Goal: Task Accomplishment & Management: Manage account settings

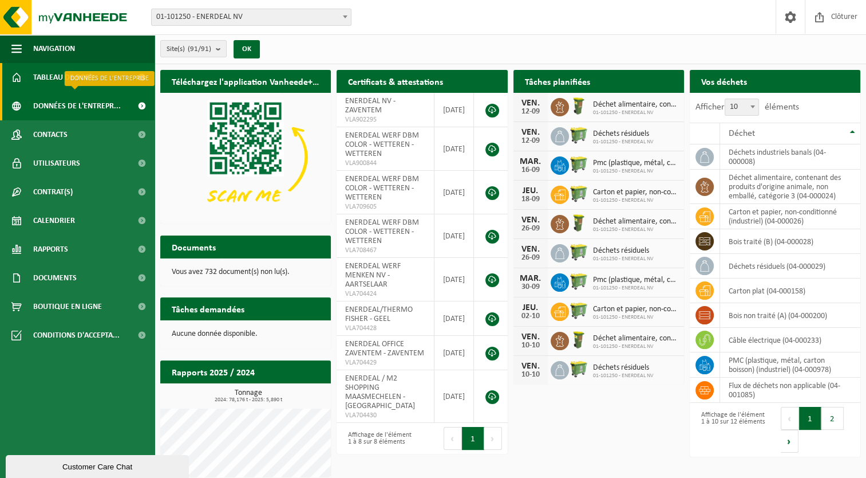
click at [33, 107] on link "Données de l'entrepr..." at bounding box center [77, 106] width 155 height 29
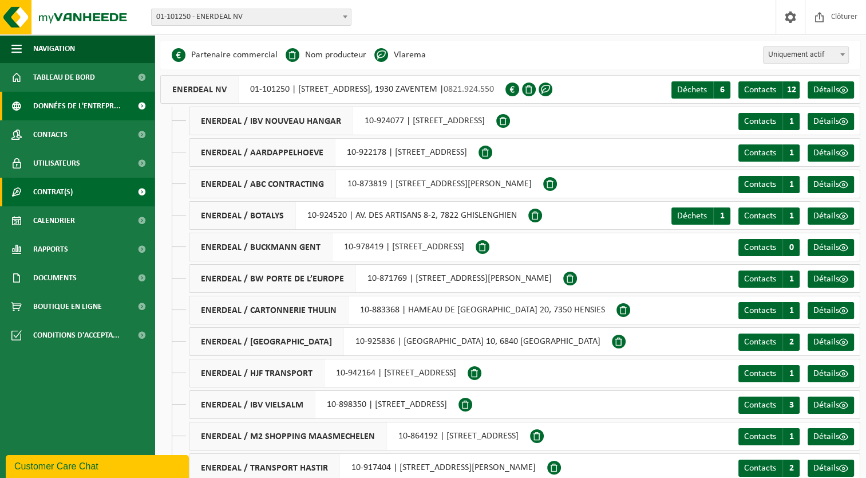
click at [57, 193] on span "Contrat(s)" at bounding box center [53, 192] width 40 height 29
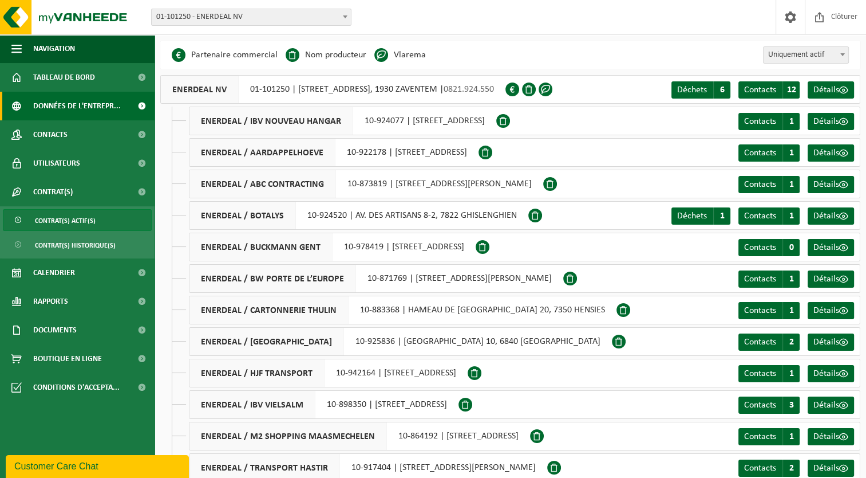
click at [56, 218] on span "Contrat(s) actif(s)" at bounding box center [65, 221] width 61 height 22
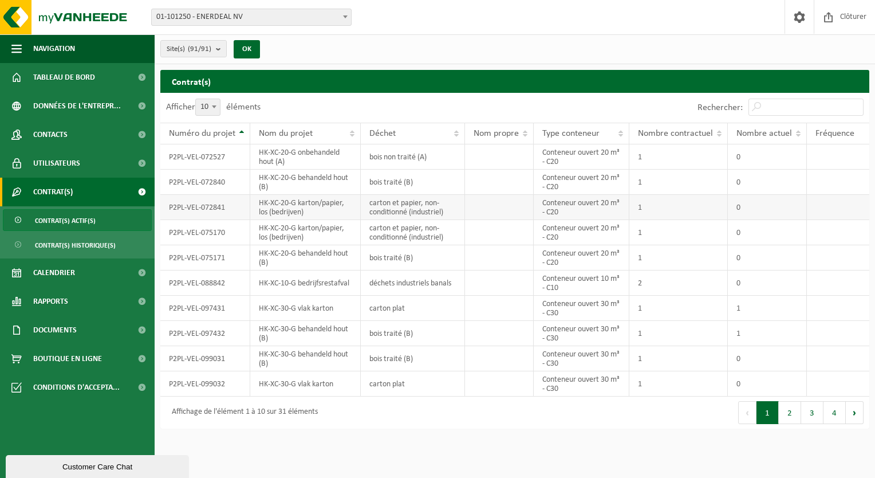
click at [190, 206] on td "P2PL-VEL-072841" at bounding box center [205, 207] width 90 height 25
click at [188, 237] on td "P2PL-VEL-075170" at bounding box center [205, 232] width 90 height 25
click at [281, 202] on td "HK-XC-20-G karton/papier, los (bedrijven)" at bounding box center [305, 207] width 111 height 25
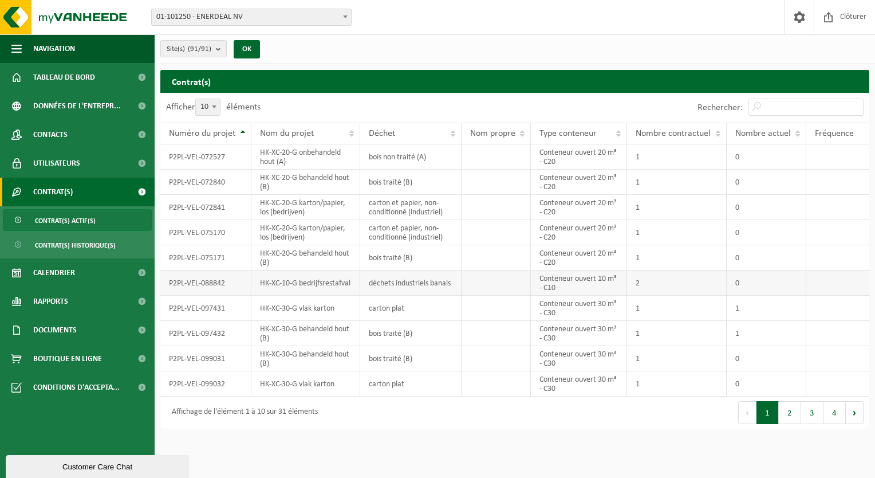
click at [383, 273] on td "déchets industriels banals" at bounding box center [410, 282] width 101 height 25
click at [96, 332] on link "Documents" at bounding box center [77, 330] width 155 height 29
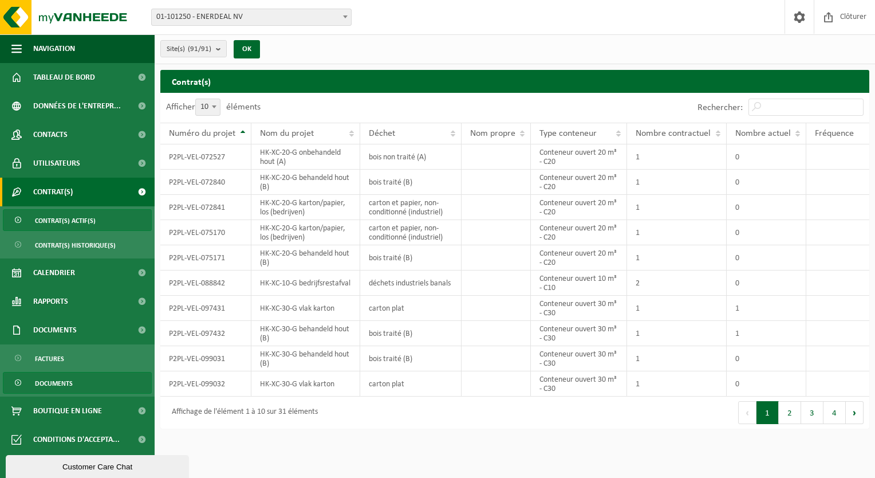
click at [35, 381] on span "Documents" at bounding box center [54, 383] width 38 height 22
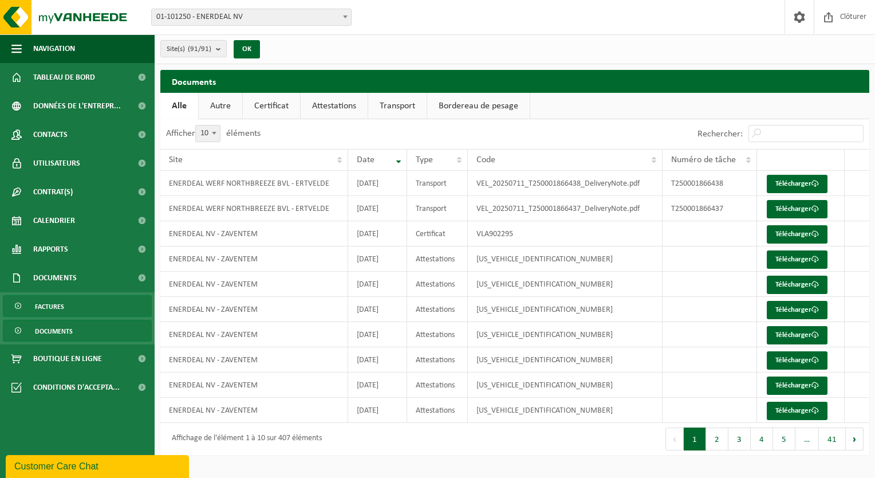
click at [44, 304] on span "Factures" at bounding box center [49, 306] width 29 height 22
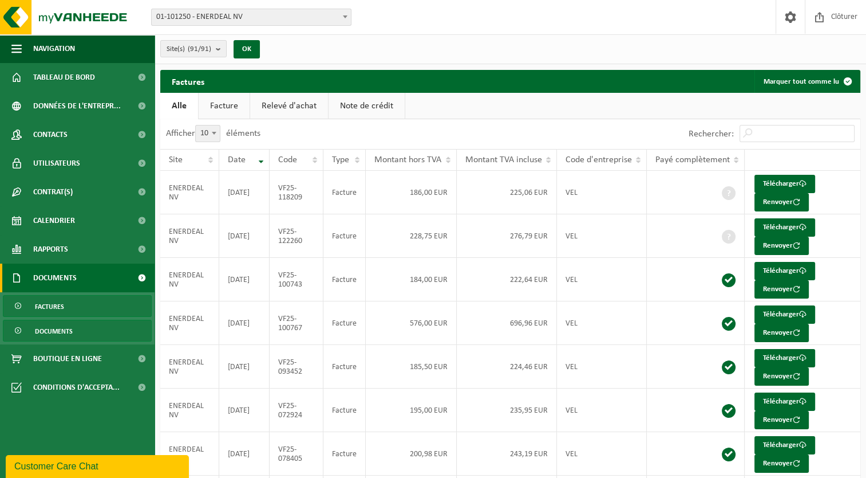
click at [49, 330] on span "Documents" at bounding box center [54, 331] width 38 height 22
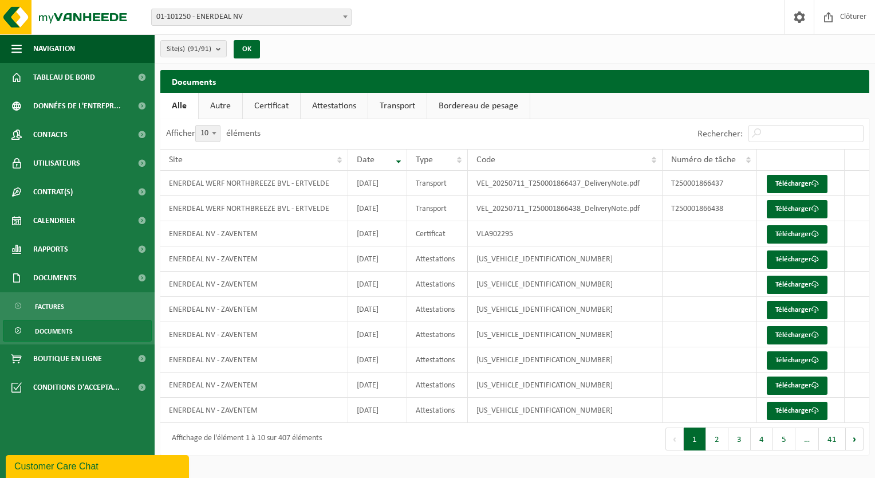
click at [338, 101] on link "Attestations" at bounding box center [334, 106] width 67 height 26
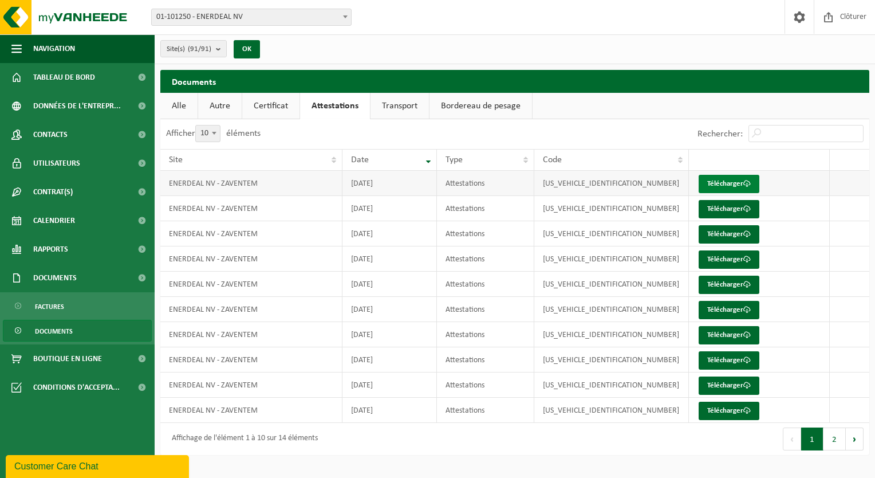
click at [734, 179] on link "Télécharger" at bounding box center [729, 184] width 61 height 18
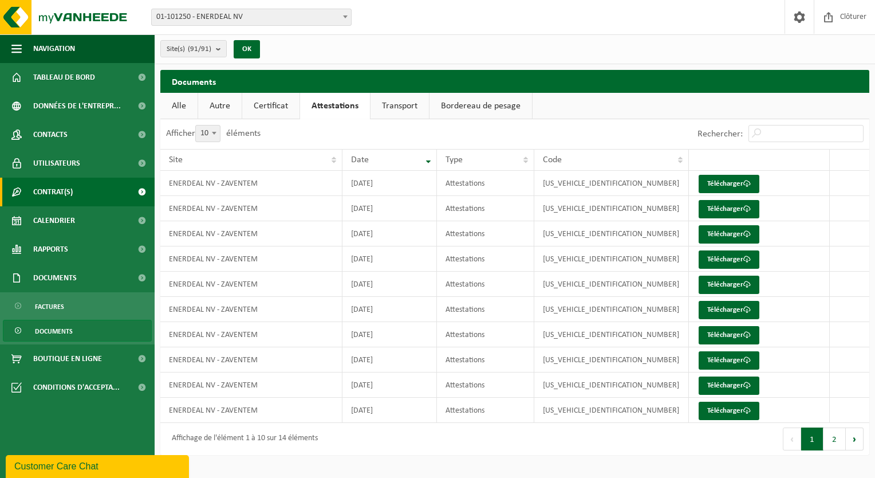
click at [82, 195] on link "Contrat(s)" at bounding box center [77, 192] width 155 height 29
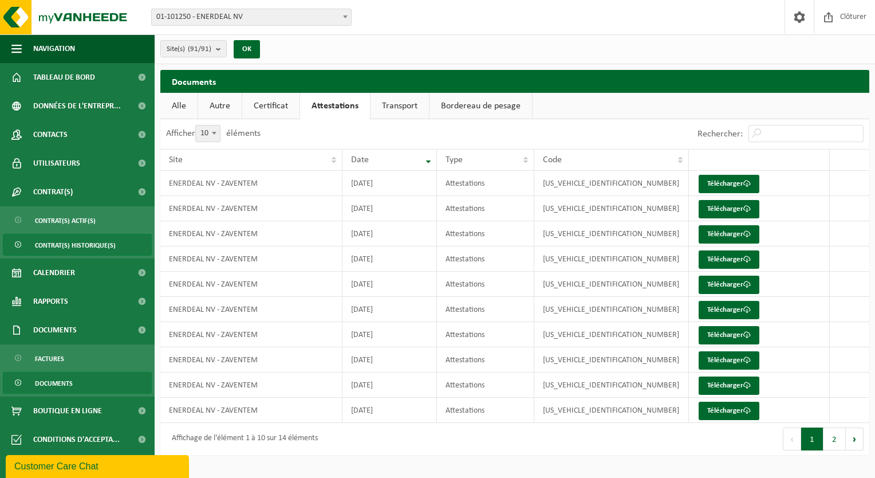
click at [68, 251] on span "Contrat(s) historique(s)" at bounding box center [75, 245] width 81 height 22
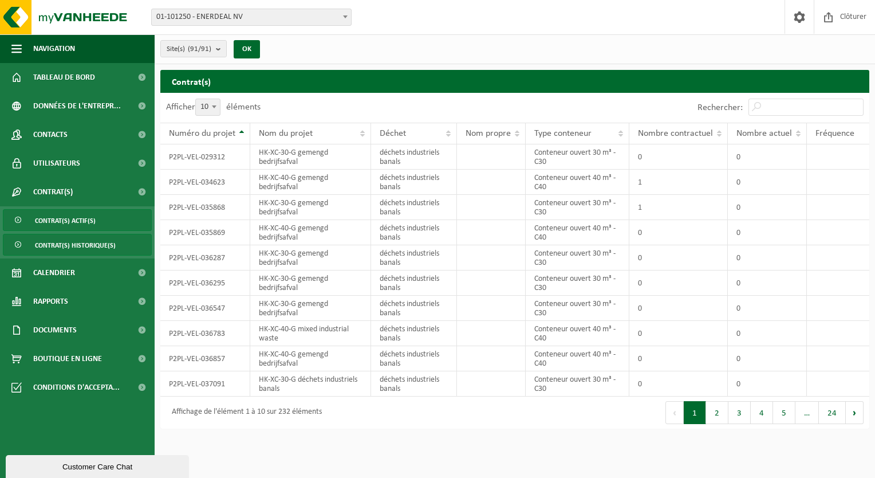
click at [56, 220] on span "Contrat(s) actif(s)" at bounding box center [65, 221] width 61 height 22
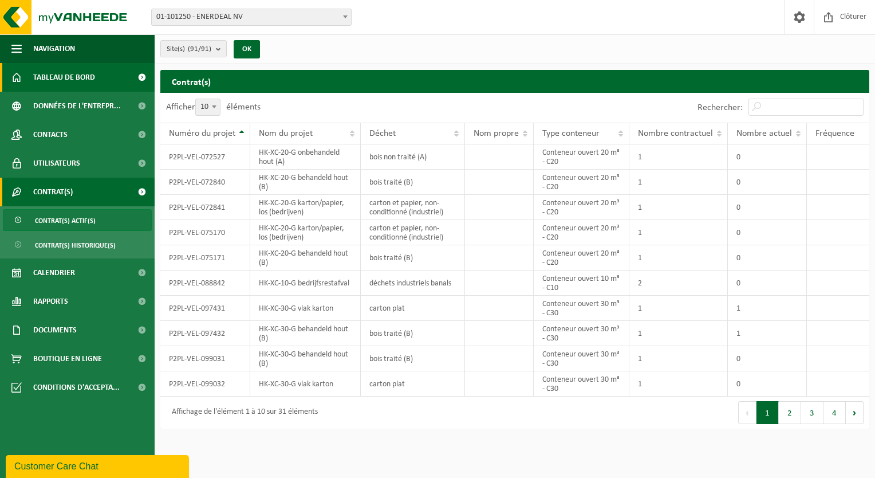
click at [92, 77] on span "Tableau de bord" at bounding box center [64, 77] width 62 height 29
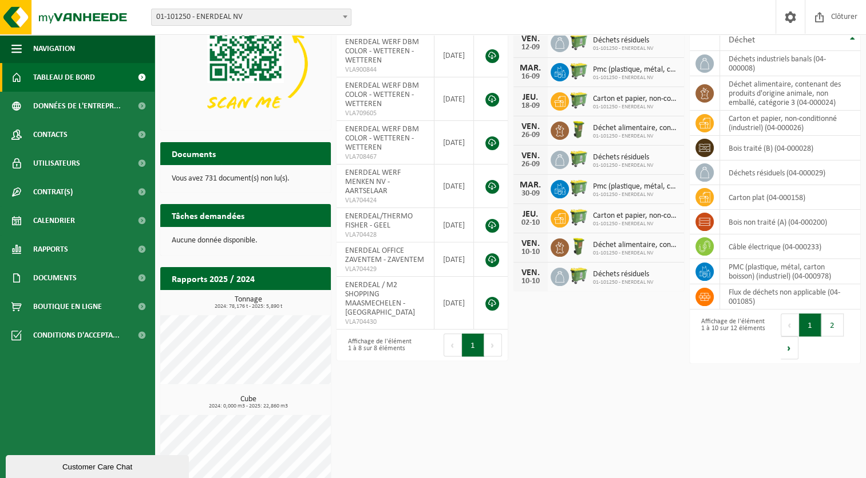
scroll to position [110, 0]
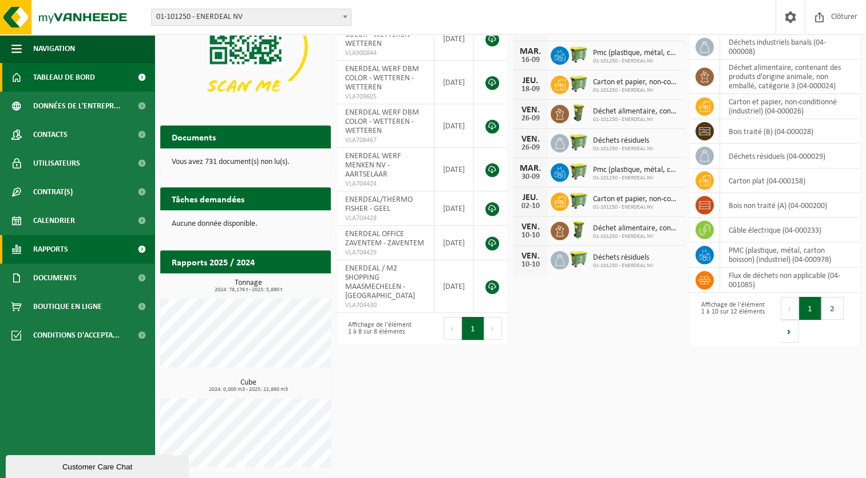
click at [60, 253] on span "Rapports" at bounding box center [50, 249] width 35 height 29
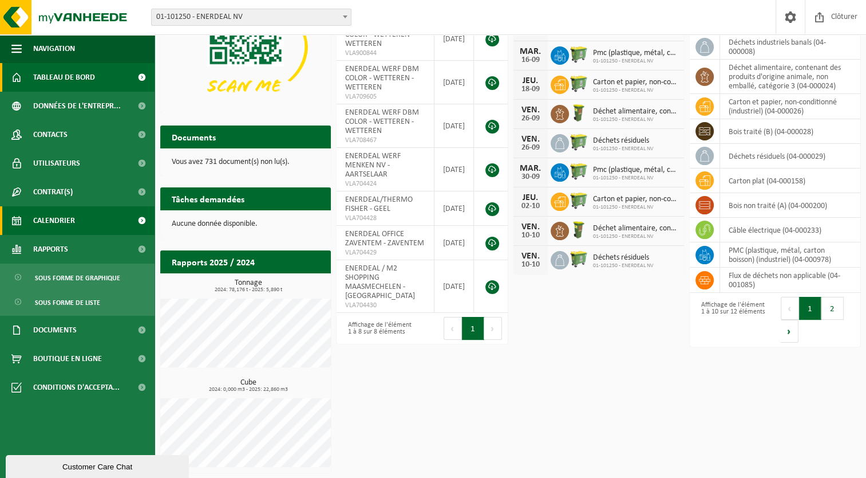
click at [57, 223] on span "Calendrier" at bounding box center [54, 220] width 42 height 29
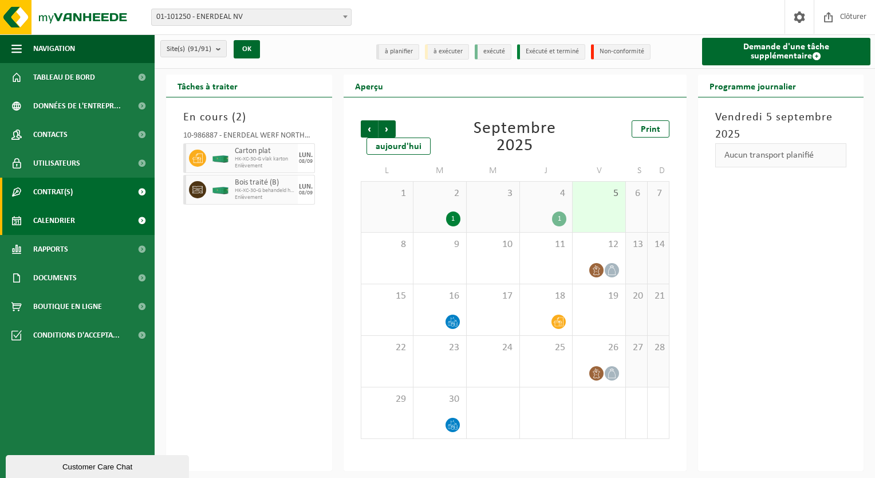
click at [51, 195] on span "Contrat(s)" at bounding box center [53, 192] width 40 height 29
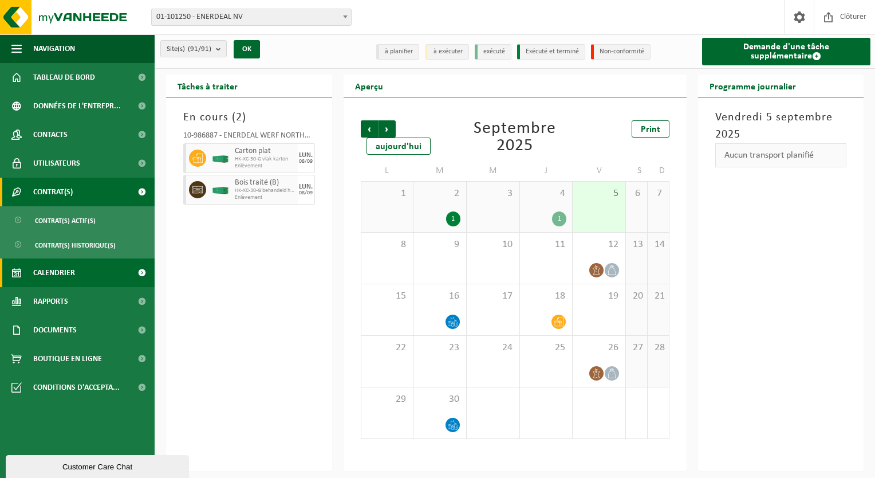
click at [53, 194] on span "Contrat(s)" at bounding box center [53, 192] width 40 height 29
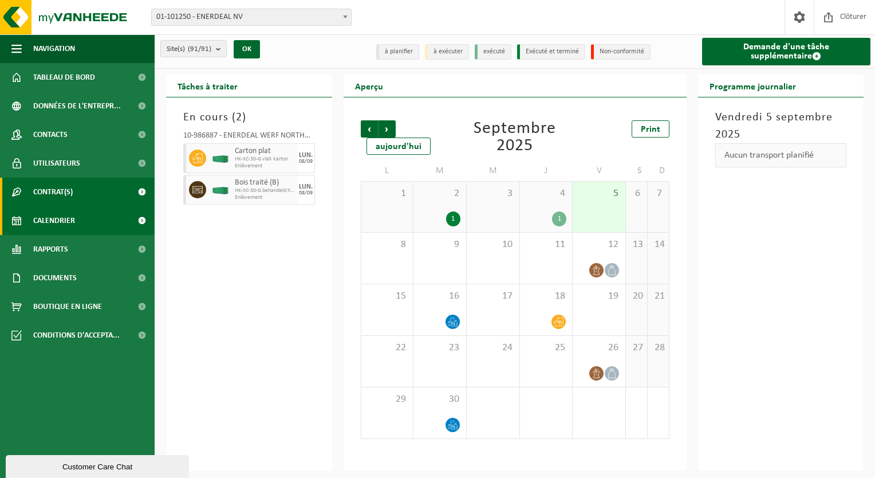
click at [53, 192] on span "Contrat(s)" at bounding box center [53, 192] width 40 height 29
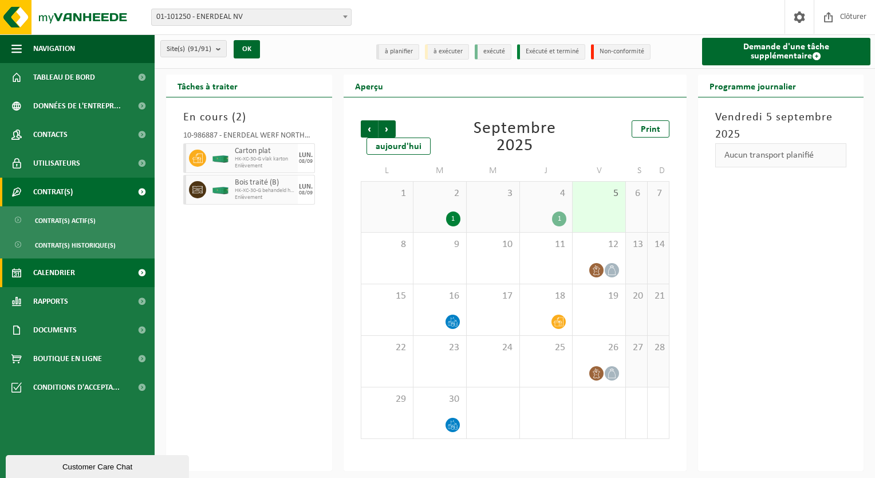
click at [55, 191] on span "Contrat(s)" at bounding box center [53, 192] width 40 height 29
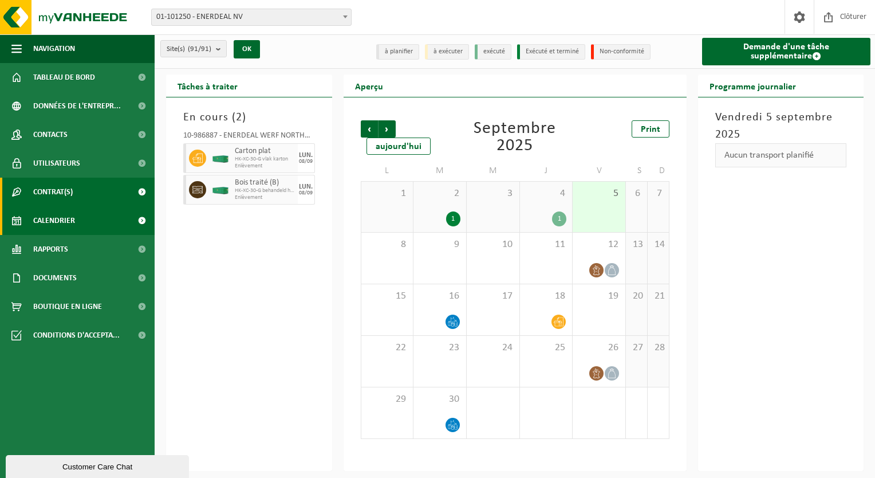
click at [55, 191] on span "Contrat(s)" at bounding box center [53, 192] width 40 height 29
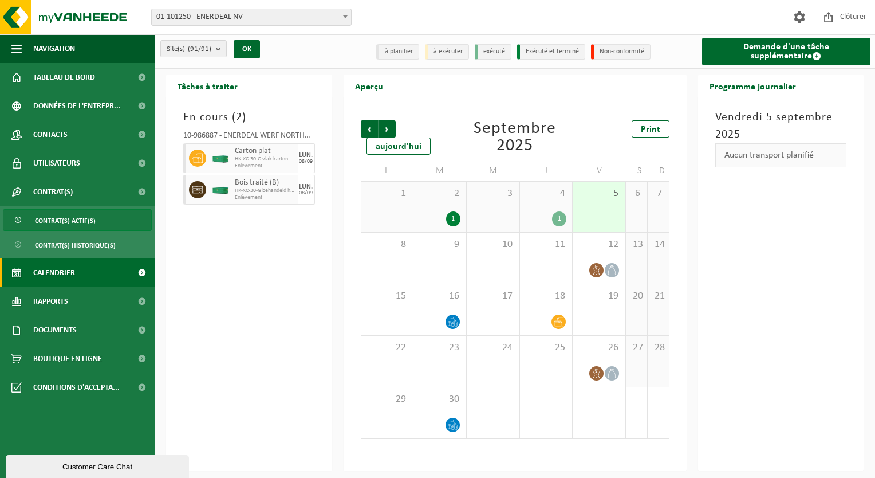
click at [55, 216] on span "Contrat(s) actif(s)" at bounding box center [65, 221] width 61 height 22
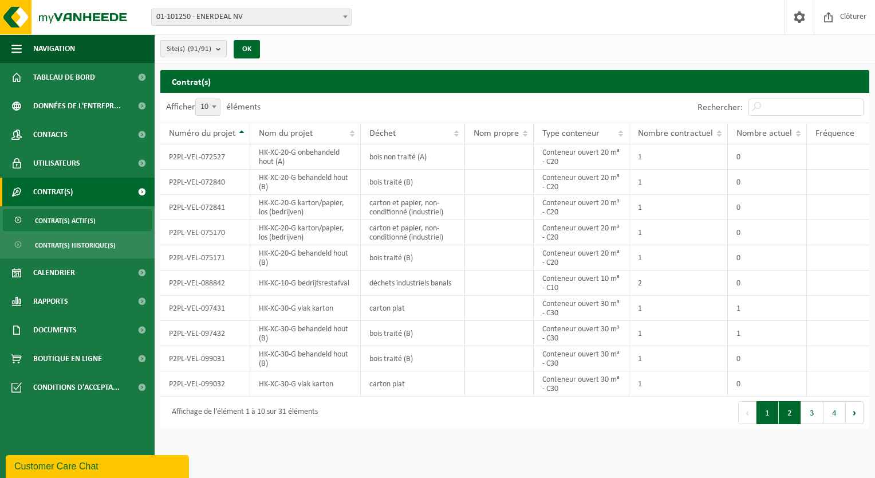
click at [795, 409] on button "2" at bounding box center [790, 412] width 22 height 23
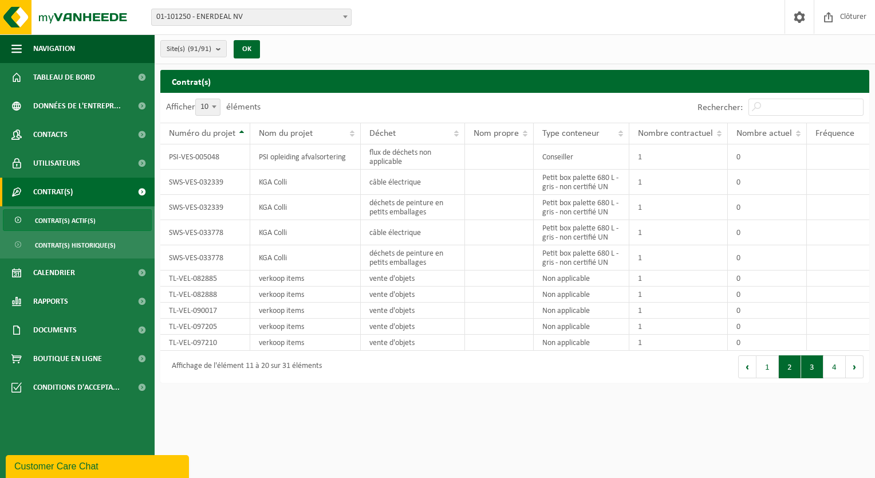
click at [815, 367] on button "3" at bounding box center [812, 366] width 22 height 23
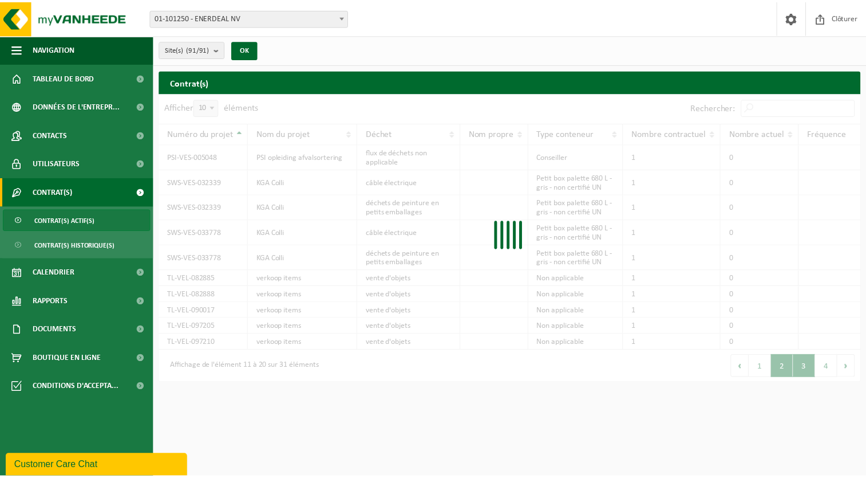
scroll to position [69, 0]
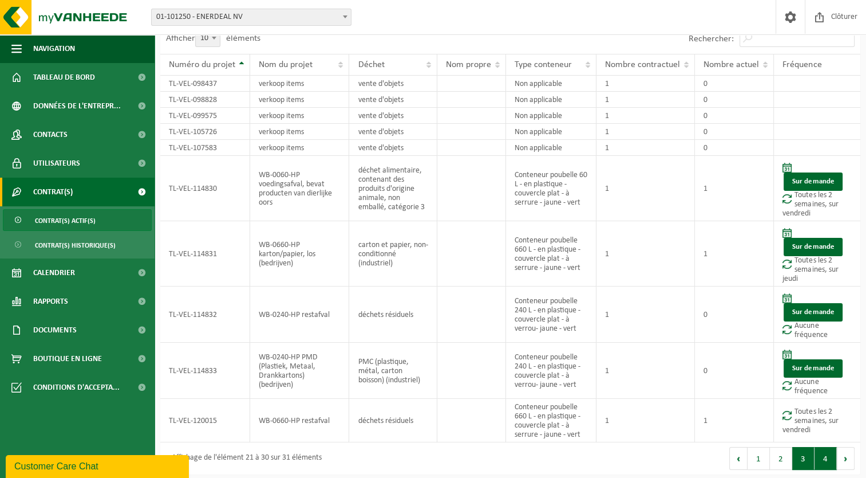
click at [829, 455] on button "4" at bounding box center [826, 458] width 22 height 23
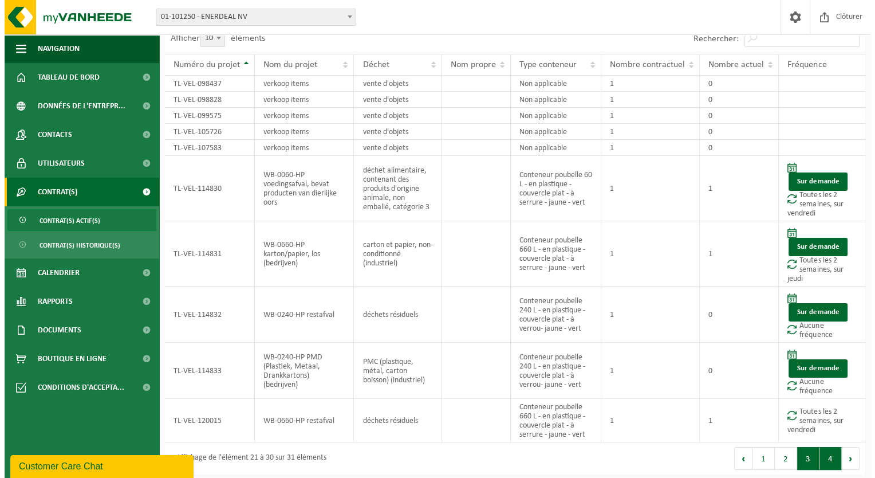
scroll to position [0, 0]
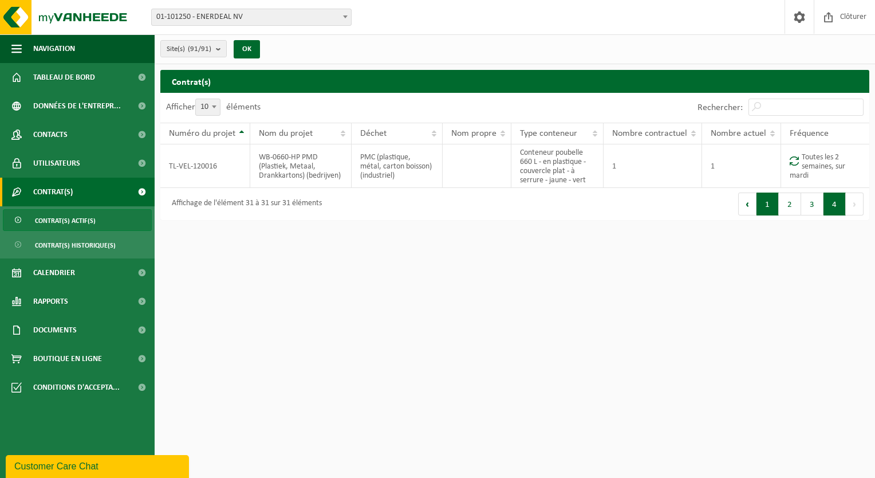
click at [765, 204] on button "1" at bounding box center [767, 203] width 22 height 23
